Goal: Obtain resource: Obtain resource

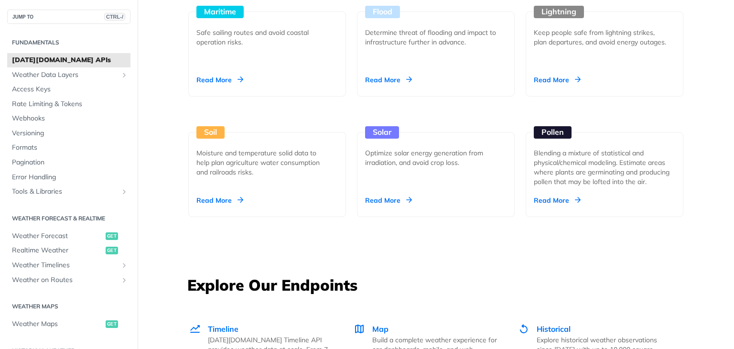
scroll to position [1058, 0]
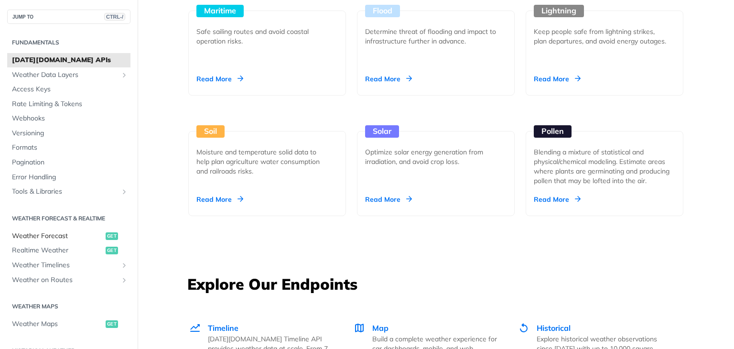
click at [44, 233] on span "Weather Forecast" at bounding box center [57, 236] width 91 height 10
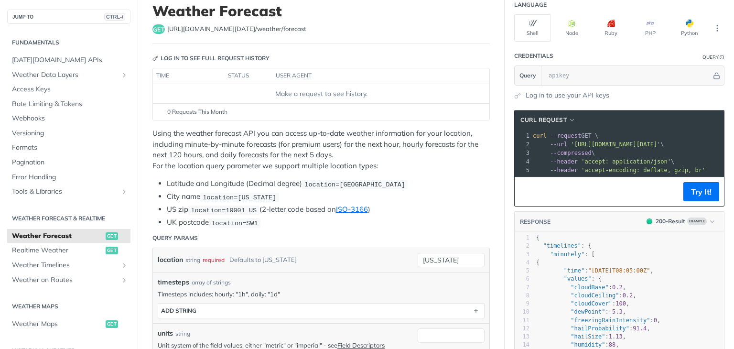
scroll to position [61, 0]
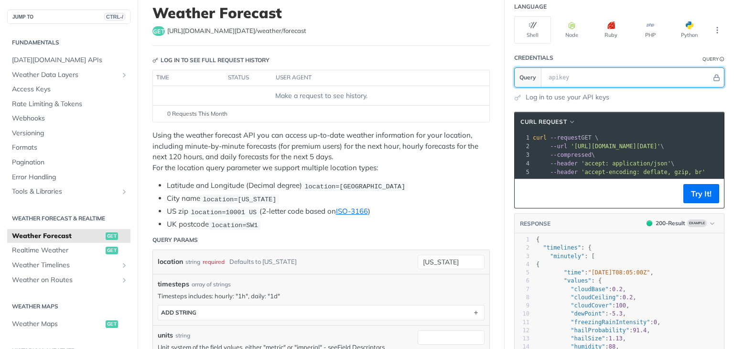
click at [550, 79] on input "text" at bounding box center [628, 77] width 168 height 19
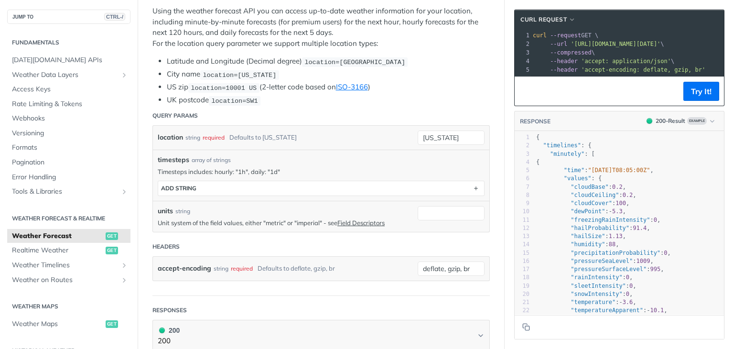
scroll to position [0, 0]
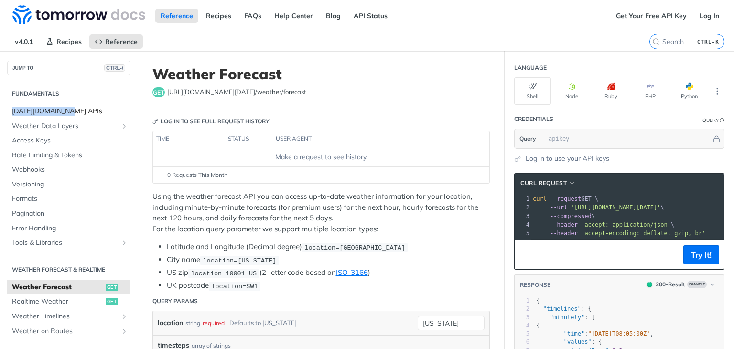
drag, startPoint x: 90, startPoint y: 99, endPoint x: 70, endPoint y: 105, distance: 20.6
click at [70, 105] on section "Fundamentals [DATE][DOMAIN_NAME] APIs Weather Data Layers Core Probabilistic Fo…" at bounding box center [68, 168] width 123 height 166
click at [70, 105] on link "[DATE][DOMAIN_NAME] APIs" at bounding box center [68, 111] width 123 height 14
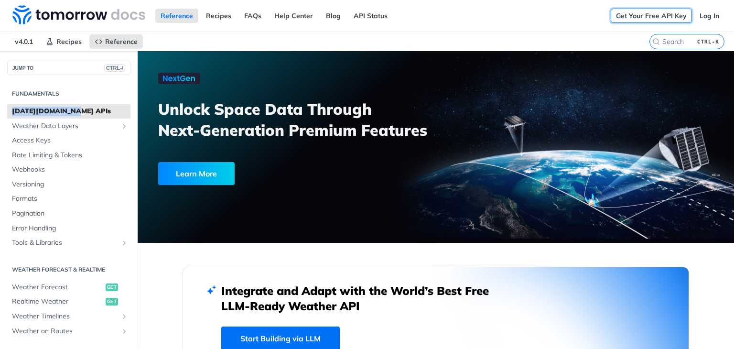
click at [635, 14] on link "Get Your Free API Key" at bounding box center [651, 16] width 81 height 14
click at [630, 18] on link "Get Your Free API Key" at bounding box center [651, 16] width 81 height 14
click at [695, 16] on link "Log In" at bounding box center [709, 16] width 30 height 14
